Goal: Submit feedback/report problem: Submit feedback/report problem

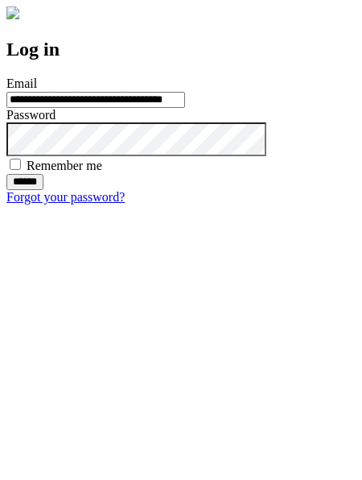
type input "**********"
click at [43, 190] on input "******" at bounding box center [24, 182] width 37 height 16
